Goal: Information Seeking & Learning: Learn about a topic

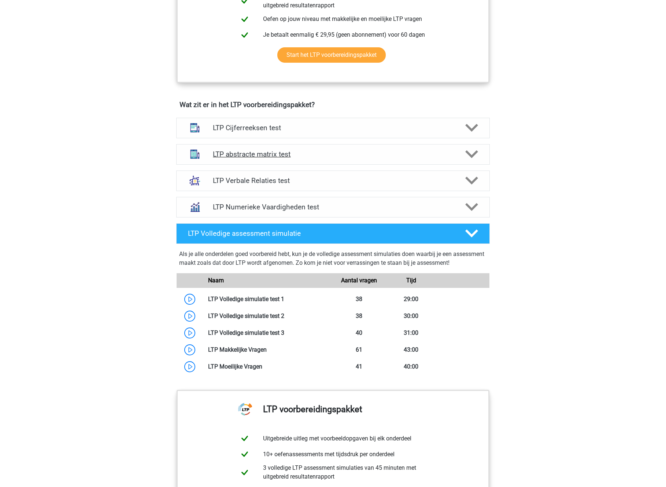
scroll to position [379, 0]
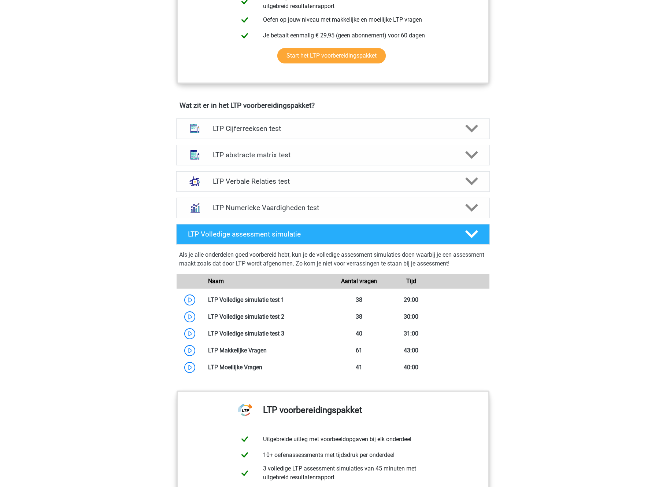
click at [467, 156] on icon at bounding box center [471, 154] width 13 height 13
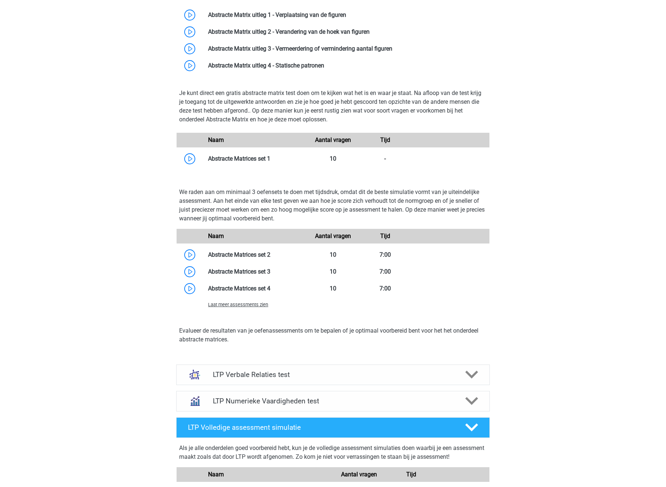
scroll to position [578, 0]
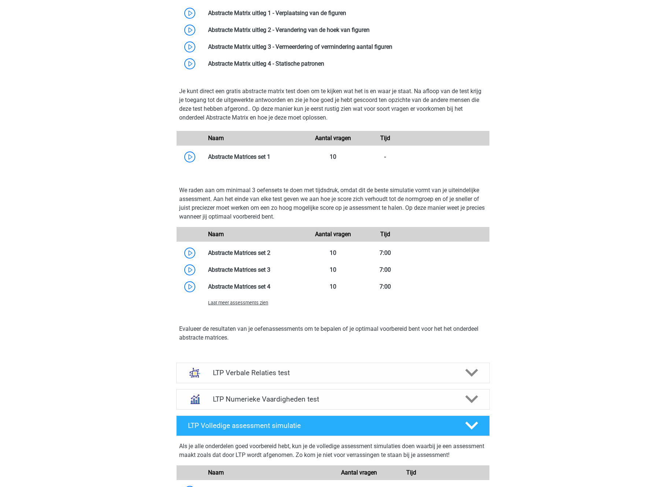
click at [242, 305] on div "Laat meer assessments zien" at bounding box center [255, 302] width 104 height 9
click at [242, 303] on span "Laat meer assessments zien" at bounding box center [238, 302] width 60 height 5
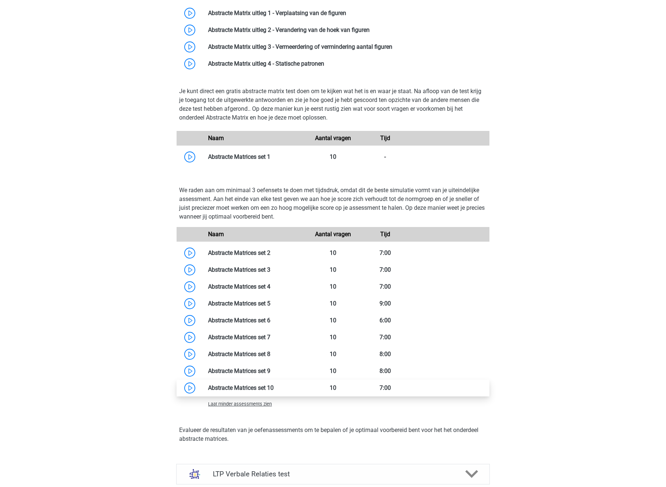
click at [274, 387] on link at bounding box center [274, 387] width 0 height 7
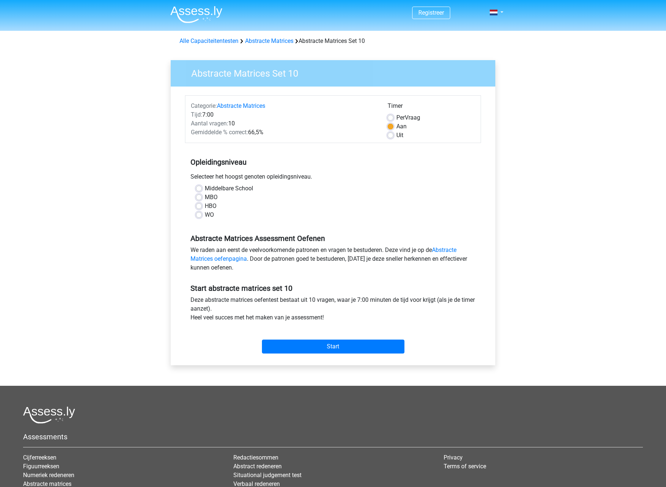
click at [203, 215] on div "WO" at bounding box center [333, 214] width 274 height 9
click at [205, 216] on label "WO" at bounding box center [209, 214] width 9 height 9
click at [200, 216] on input "WO" at bounding box center [199, 213] width 6 height 7
radio input "true"
click at [332, 347] on input "Start" at bounding box center [333, 346] width 143 height 14
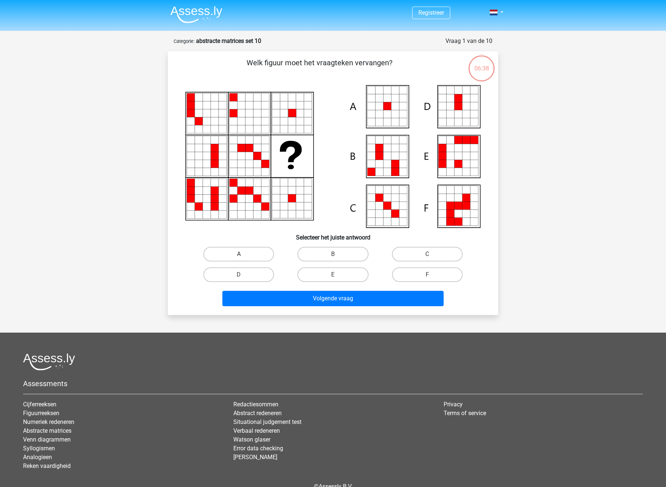
click at [235, 250] on label "A" at bounding box center [238, 254] width 71 height 15
click at [239, 254] on input "A" at bounding box center [241, 256] width 5 height 5
radio input "true"
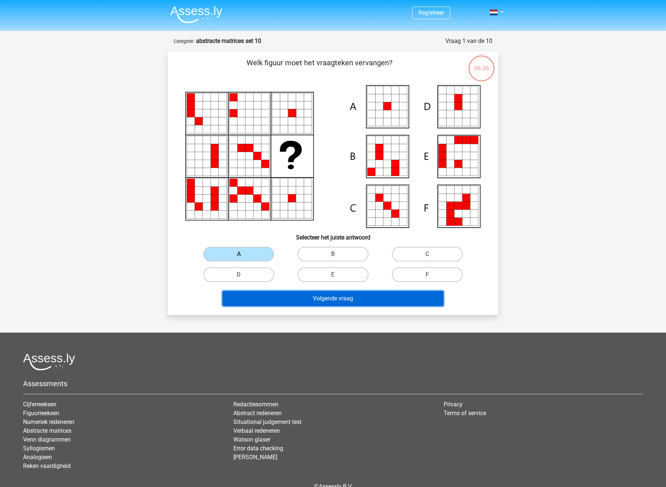
click at [330, 295] on button "Volgende vraag" at bounding box center [333, 298] width 222 height 15
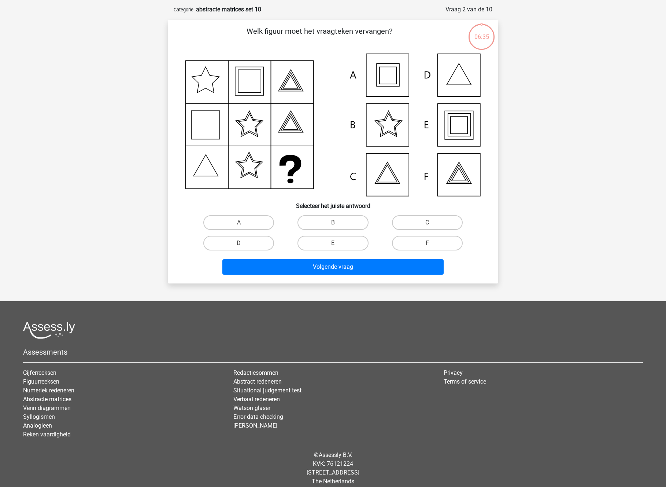
scroll to position [37, 0]
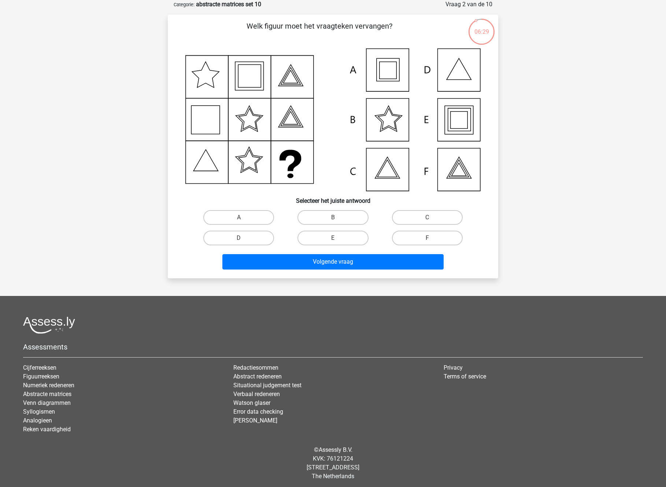
click at [473, 117] on icon at bounding box center [459, 120] width 29 height 29
click at [343, 234] on label "E" at bounding box center [332, 237] width 71 height 15
click at [338, 238] on input "E" at bounding box center [335, 240] width 5 height 5
radio input "true"
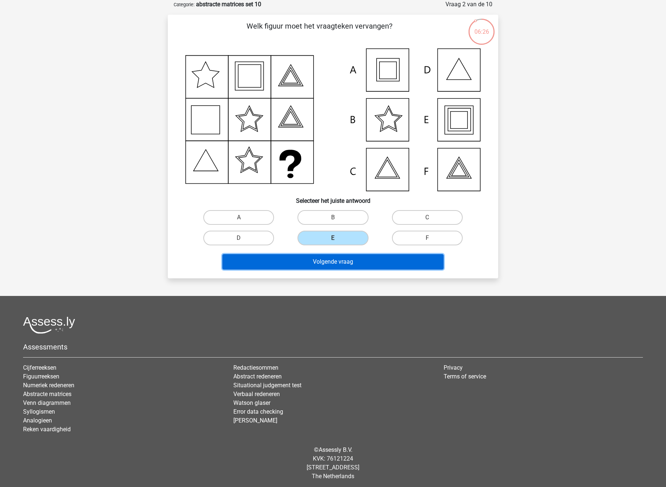
click at [328, 258] on button "Volgende vraag" at bounding box center [333, 261] width 222 height 15
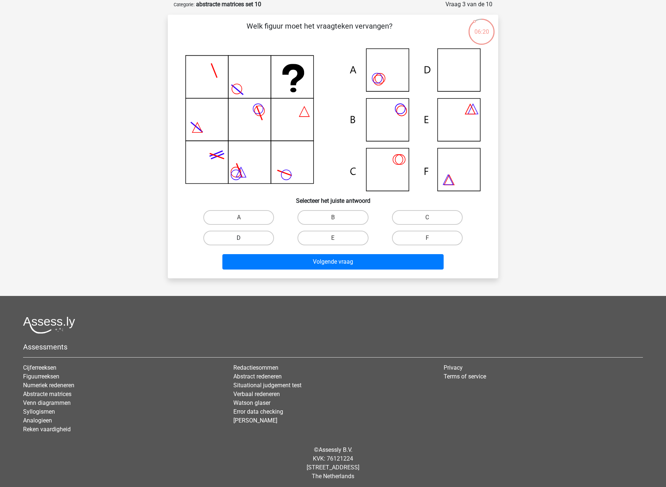
click at [237, 234] on label "D" at bounding box center [238, 237] width 71 height 15
click at [239, 238] on input "D" at bounding box center [241, 240] width 5 height 5
radio input "true"
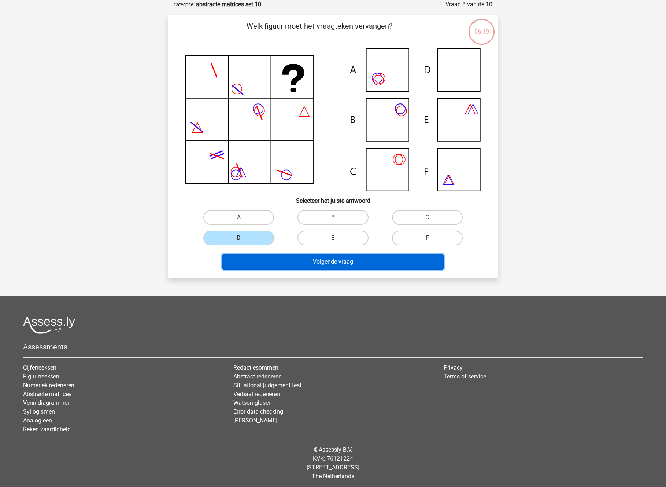
click at [340, 259] on button "Volgende vraag" at bounding box center [333, 261] width 222 height 15
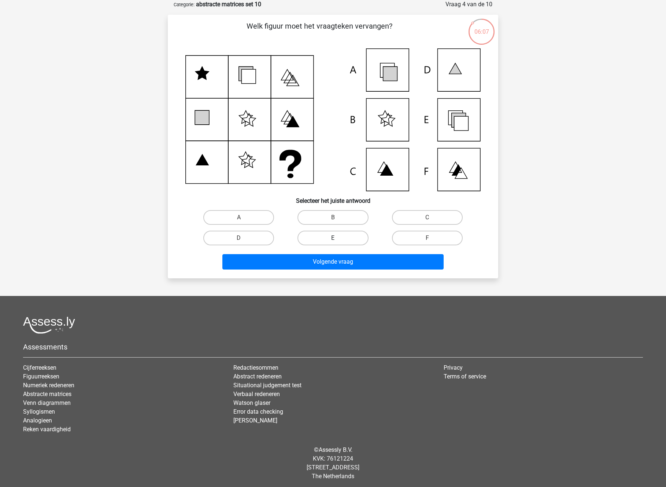
click at [328, 237] on label "E" at bounding box center [332, 237] width 71 height 15
click at [333, 238] on input "E" at bounding box center [335, 240] width 5 height 5
radio input "true"
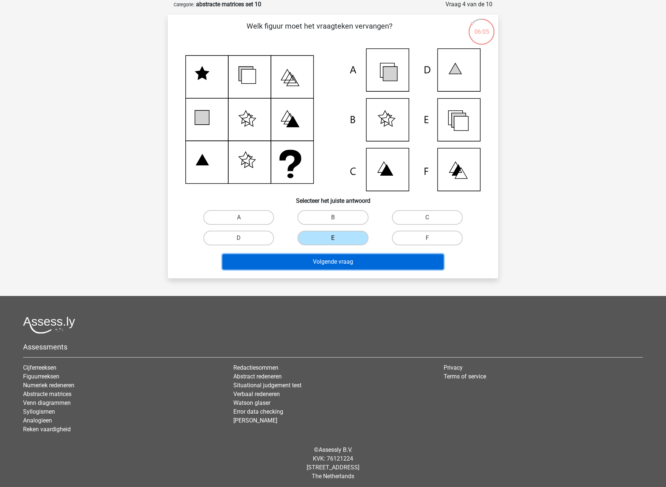
click at [320, 260] on button "Volgende vraag" at bounding box center [333, 261] width 222 height 15
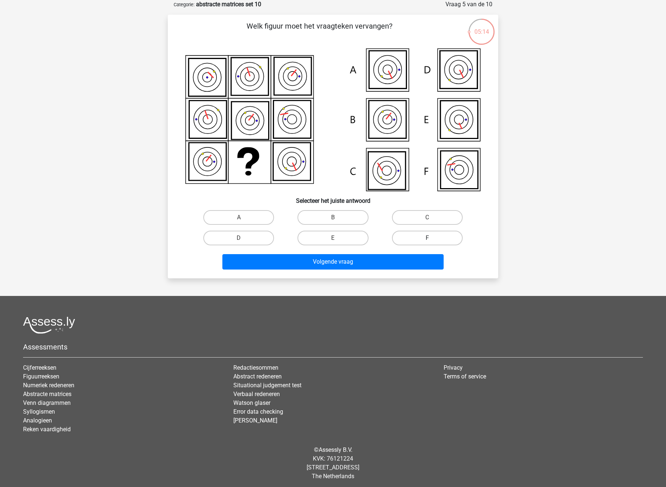
click at [414, 237] on label "F" at bounding box center [427, 237] width 71 height 15
click at [427, 238] on input "F" at bounding box center [429, 240] width 5 height 5
radio input "true"
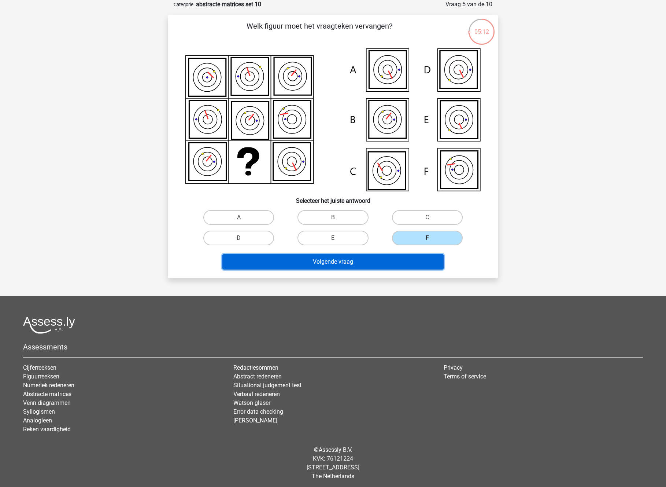
click at [336, 260] on button "Volgende vraag" at bounding box center [333, 261] width 222 height 15
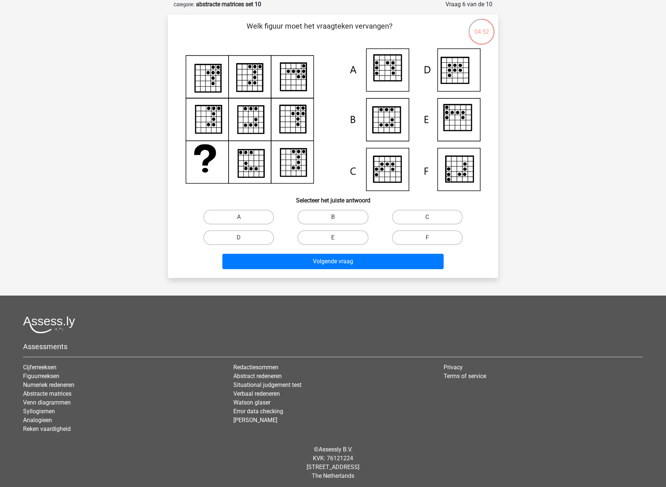
click at [333, 217] on input "B" at bounding box center [335, 219] width 5 height 5
radio input "true"
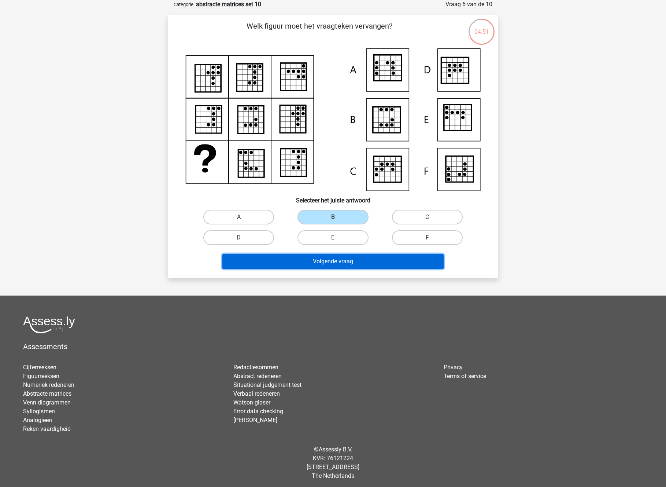
click at [333, 258] on button "Volgende vraag" at bounding box center [333, 261] width 222 height 15
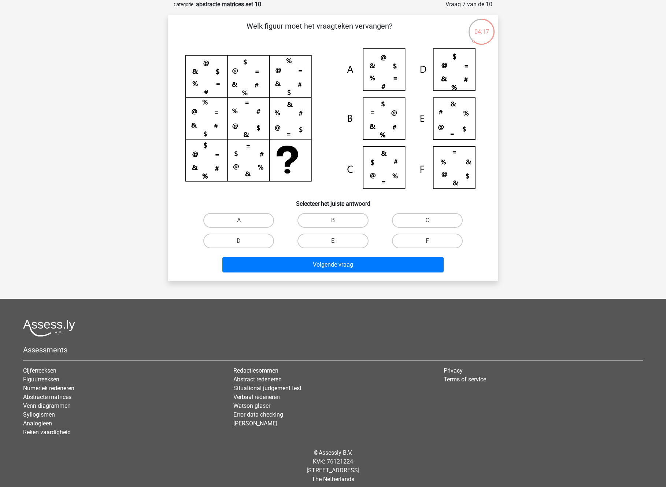
click at [408, 215] on label "C" at bounding box center [427, 220] width 71 height 15
click at [427, 220] on input "C" at bounding box center [429, 222] width 5 height 5
radio input "true"
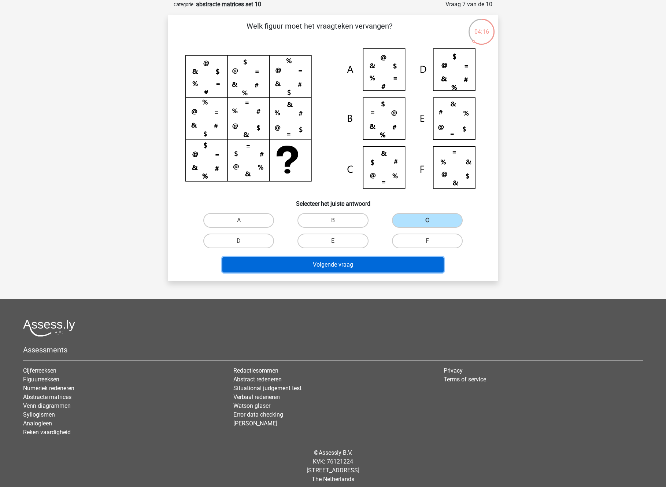
click at [347, 260] on button "Volgende vraag" at bounding box center [333, 264] width 222 height 15
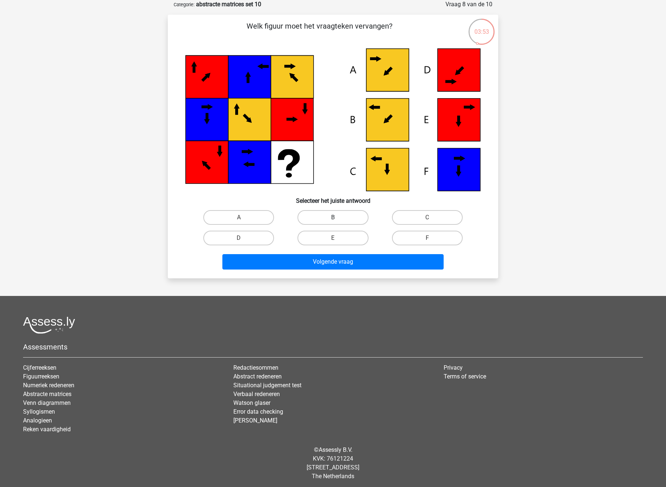
click at [339, 214] on label "B" at bounding box center [332, 217] width 71 height 15
click at [338, 217] on input "B" at bounding box center [335, 219] width 5 height 5
radio input "true"
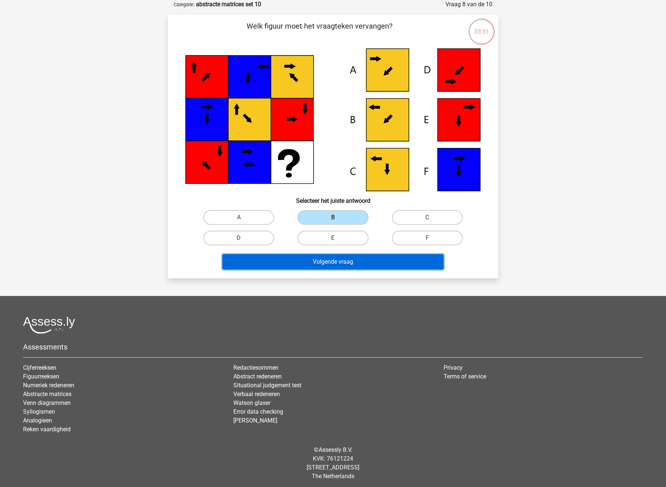
click at [331, 262] on button "Volgende vraag" at bounding box center [333, 261] width 222 height 15
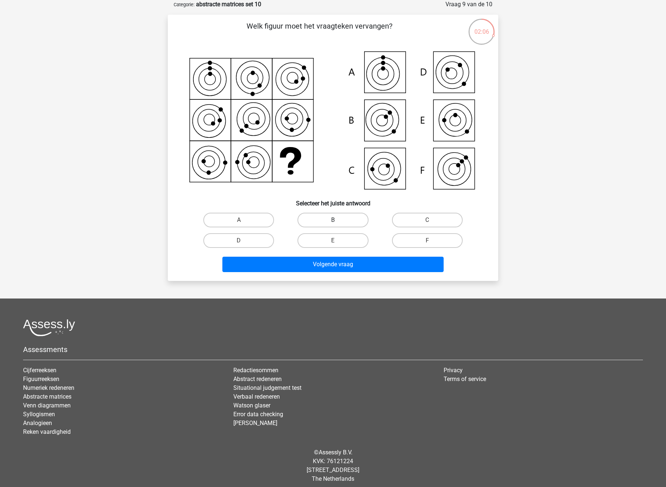
click at [340, 218] on label "B" at bounding box center [332, 219] width 71 height 15
click at [338, 220] on input "B" at bounding box center [335, 222] width 5 height 5
radio input "true"
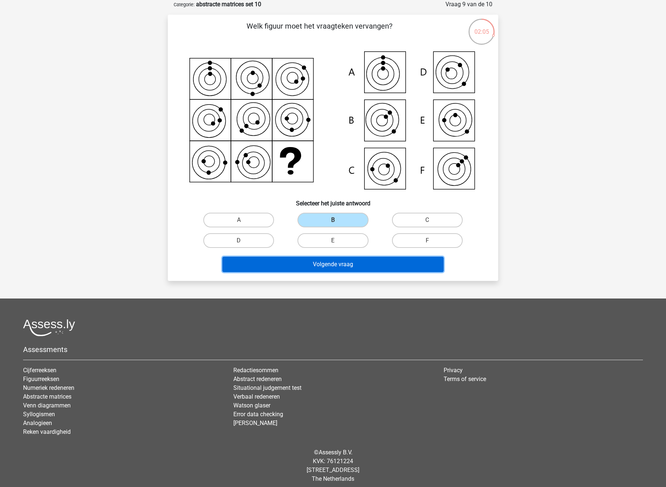
click at [334, 264] on button "Volgende vraag" at bounding box center [333, 263] width 222 height 15
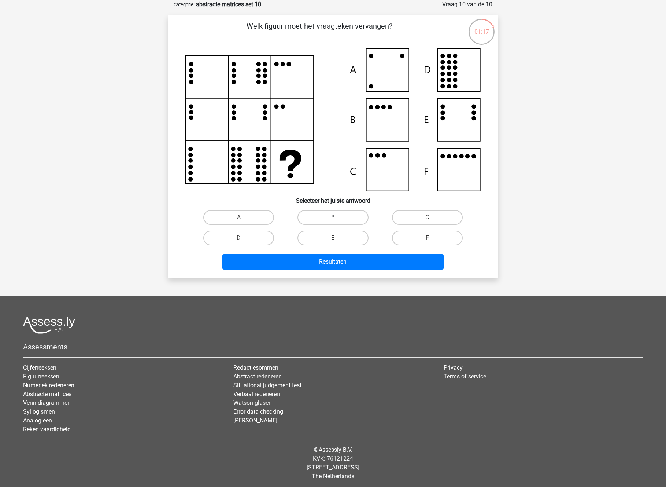
click at [332, 212] on label "B" at bounding box center [332, 217] width 71 height 15
click at [333, 217] on input "B" at bounding box center [335, 219] width 5 height 5
radio input "true"
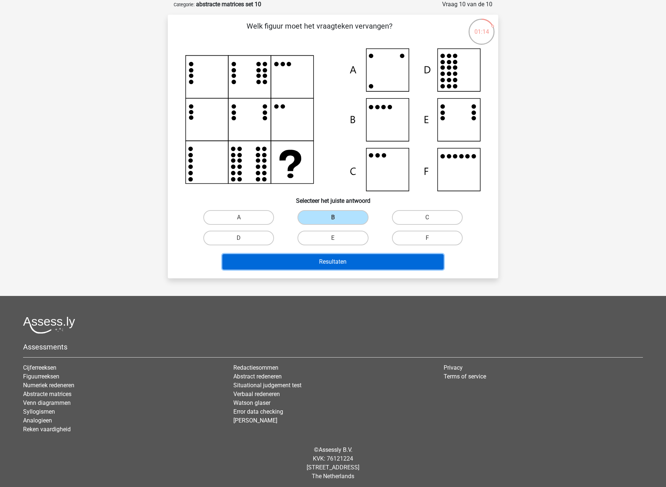
click at [328, 261] on button "Resultaten" at bounding box center [333, 261] width 222 height 15
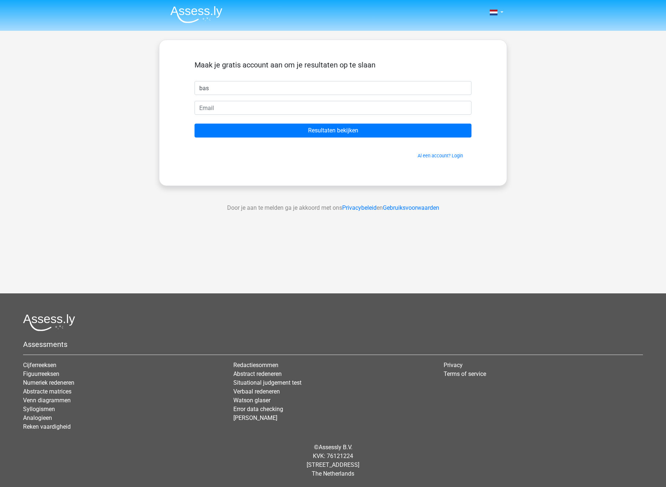
type input "bas"
type input "[EMAIL_ADDRESS][DOMAIN_NAME]"
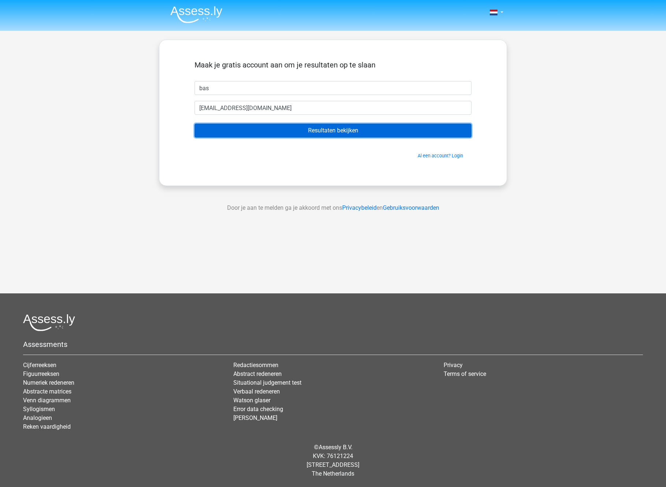
click at [311, 129] on input "Resultaten bekijken" at bounding box center [333, 130] width 277 height 14
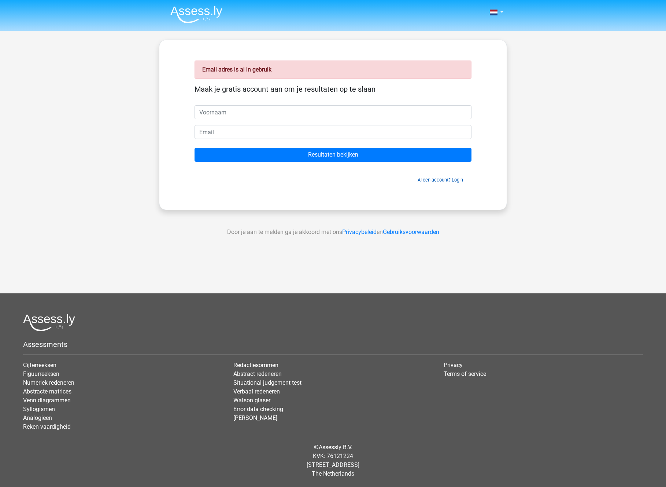
click at [439, 178] on link "Al een account? Login" at bounding box center [440, 179] width 45 height 5
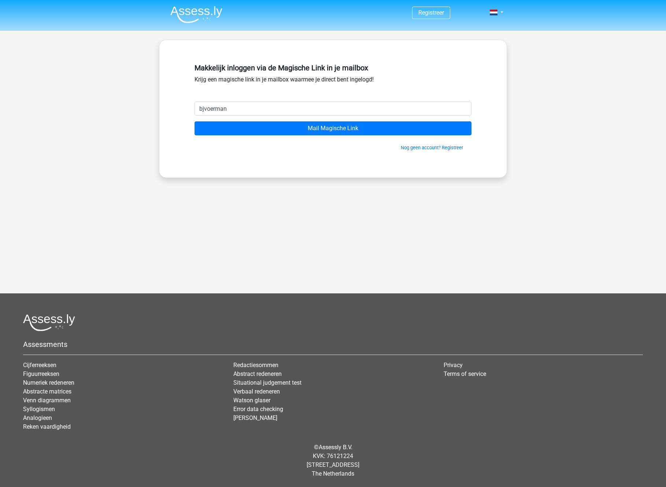
type input "[EMAIL_ADDRESS][DOMAIN_NAME]"
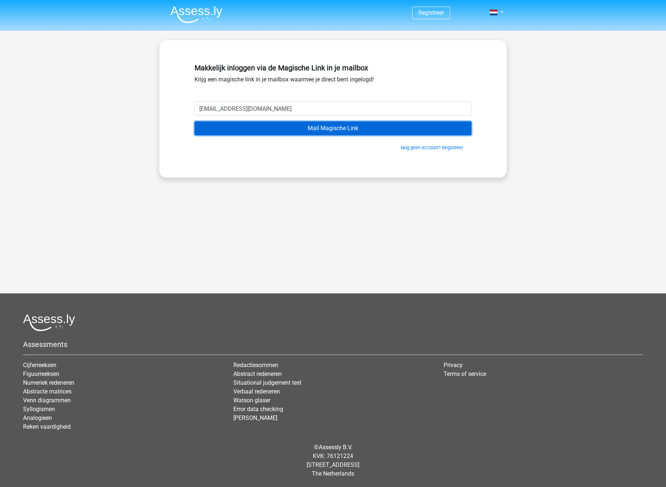
click at [319, 133] on input "Mail Magische Link" at bounding box center [333, 128] width 277 height 14
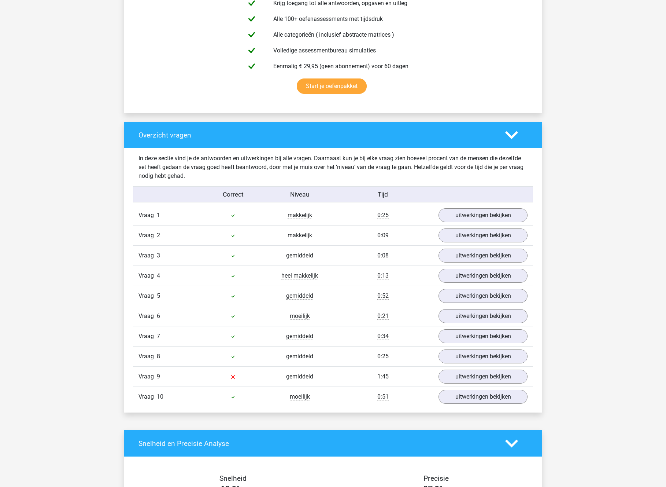
scroll to position [470, 0]
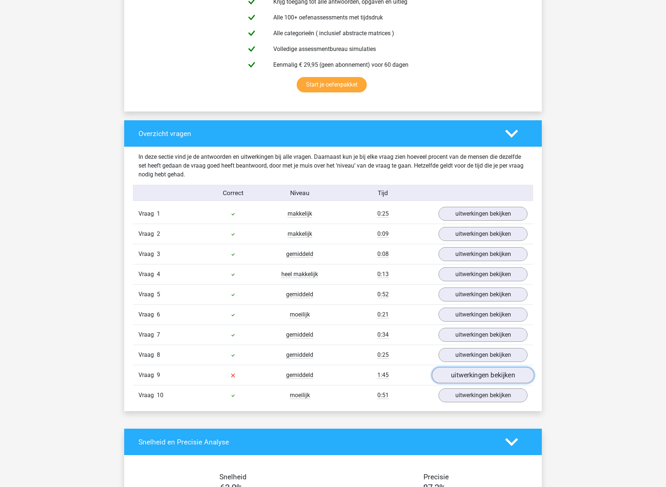
click at [459, 376] on link "uitwerkingen bekijken" at bounding box center [483, 375] width 102 height 16
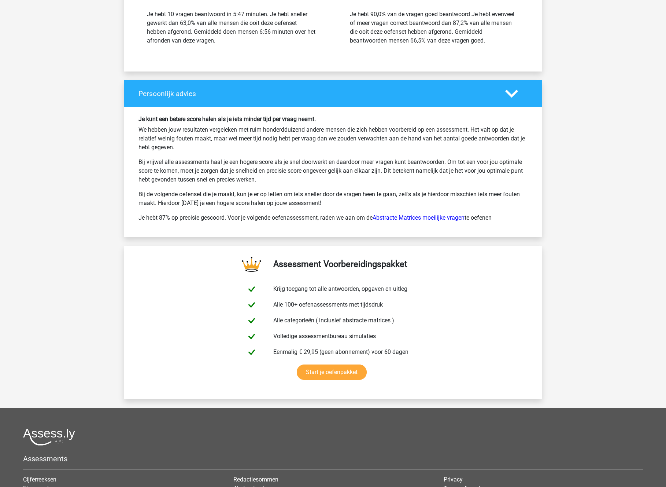
scroll to position [1593, 0]
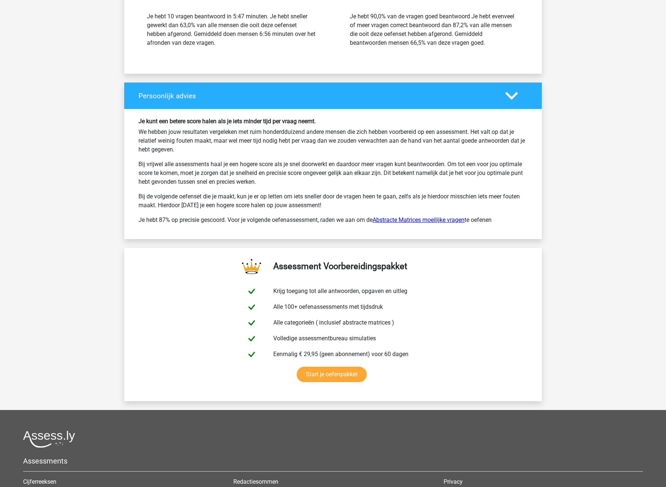
click at [410, 217] on link "Abstracte Matrices moeilijke vragen" at bounding box center [419, 219] width 92 height 7
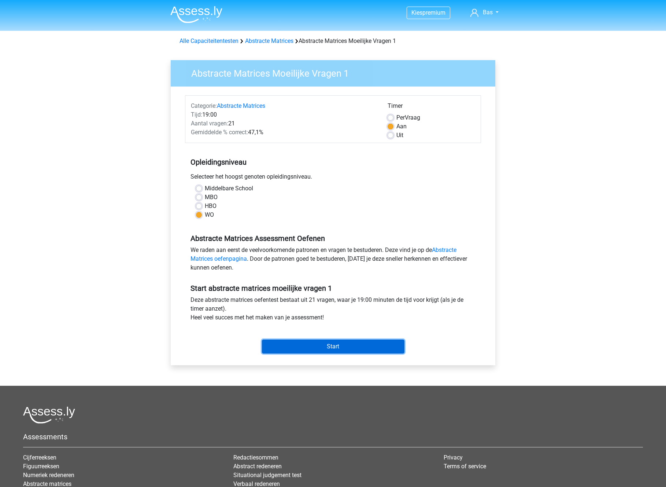
click at [325, 345] on input "Start" at bounding box center [333, 346] width 143 height 14
